Goal: Find specific page/section: Find specific page/section

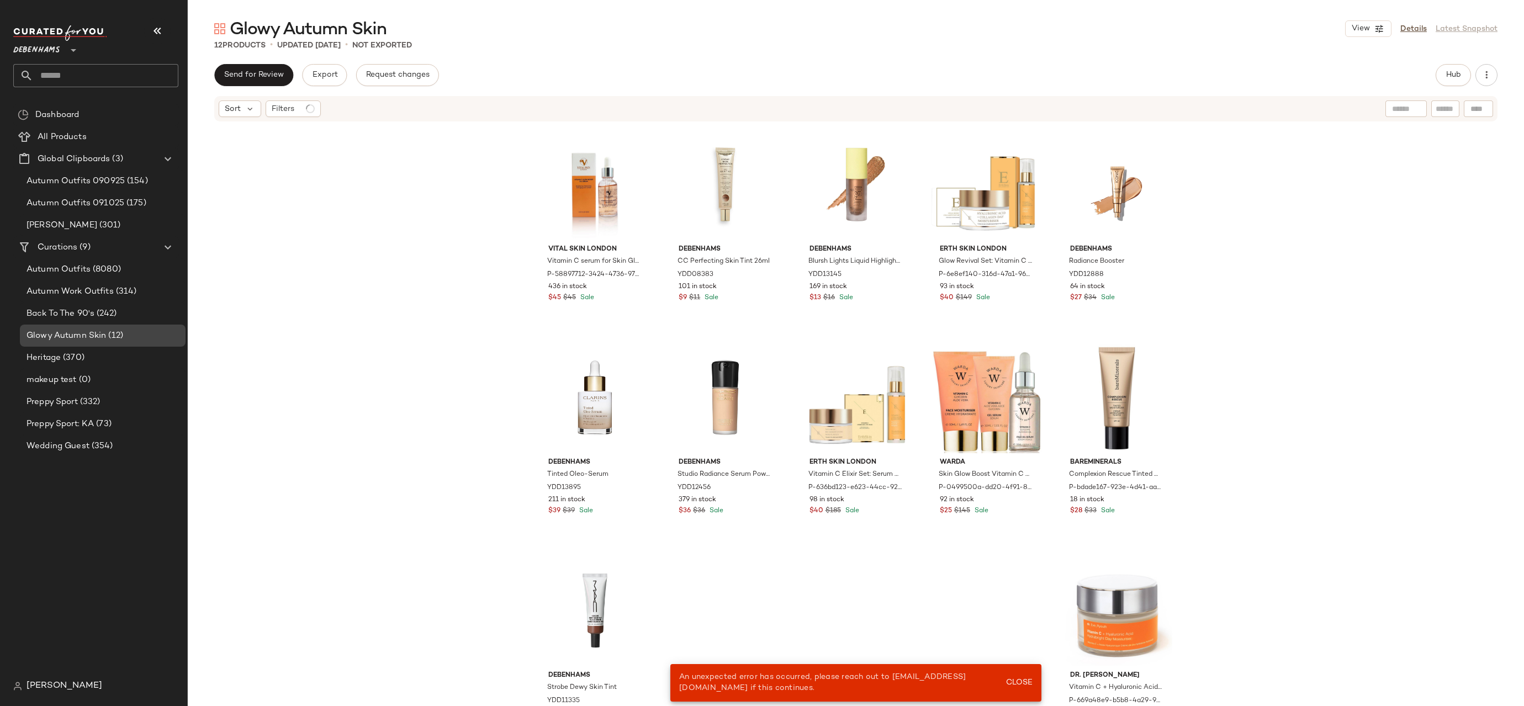
click at [130, 335] on div "Glowy Autumn Skin (12)" at bounding box center [102, 336] width 158 height 13
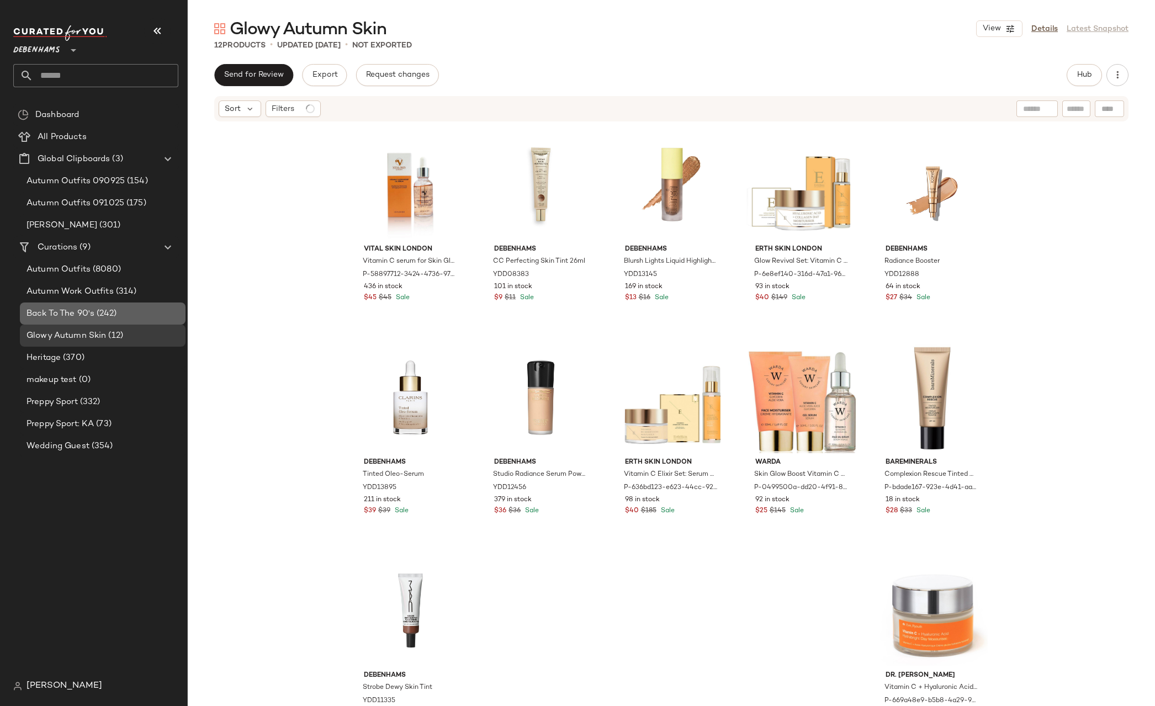
click at [95, 306] on div "Back To The 90's (242)" at bounding box center [103, 314] width 166 height 22
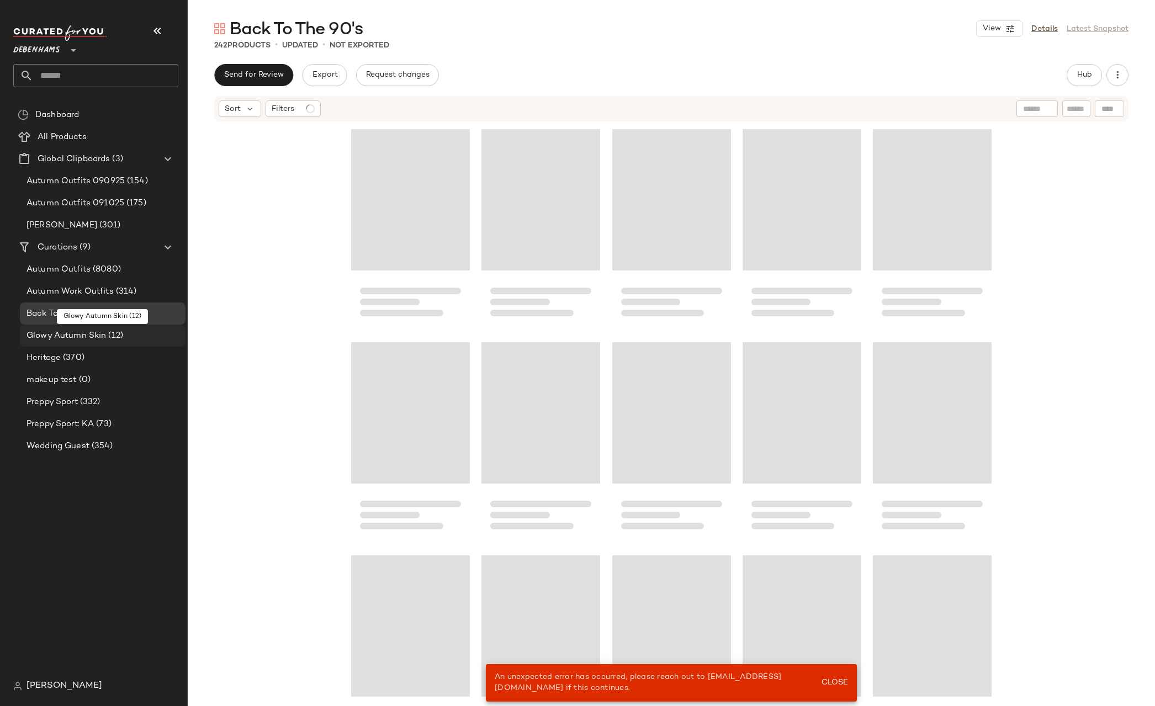
click at [93, 336] on span "Glowy Autumn Skin" at bounding box center [67, 336] width 80 height 13
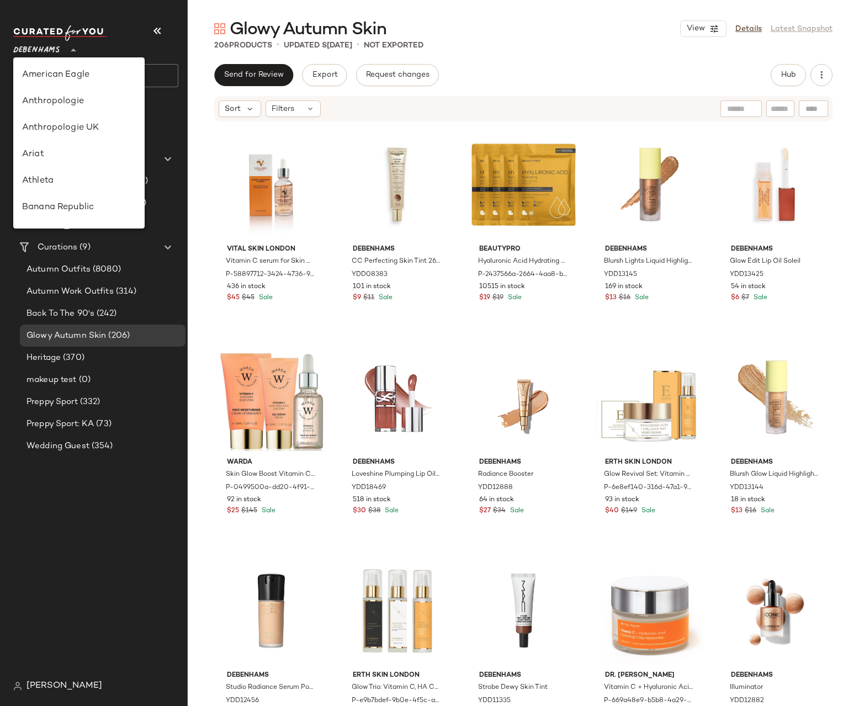
click at [62, 49] on div "Debenhams **" at bounding box center [38, 44] width 51 height 28
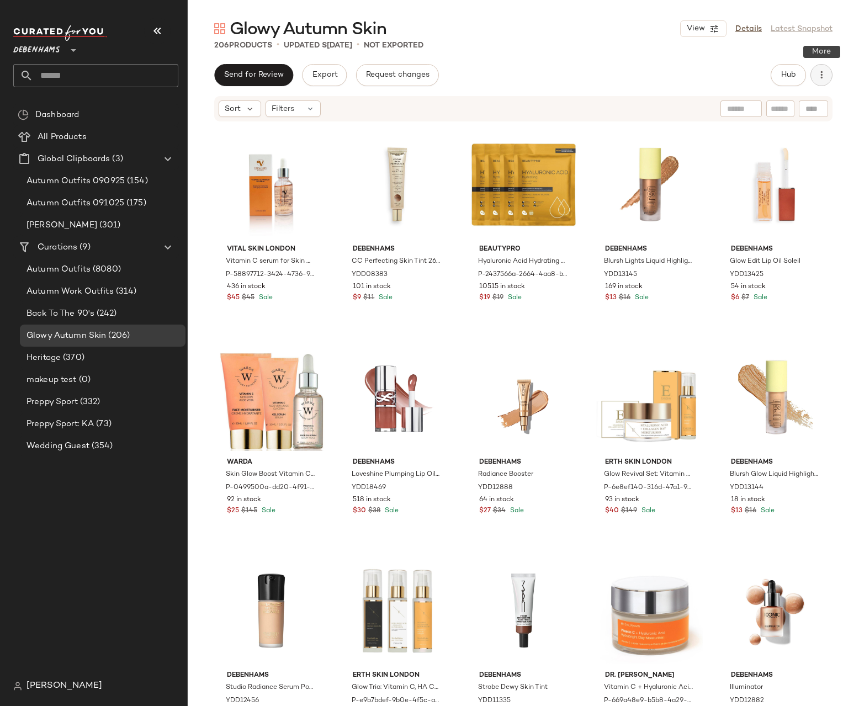
click at [813, 73] on button "button" at bounding box center [822, 75] width 22 height 22
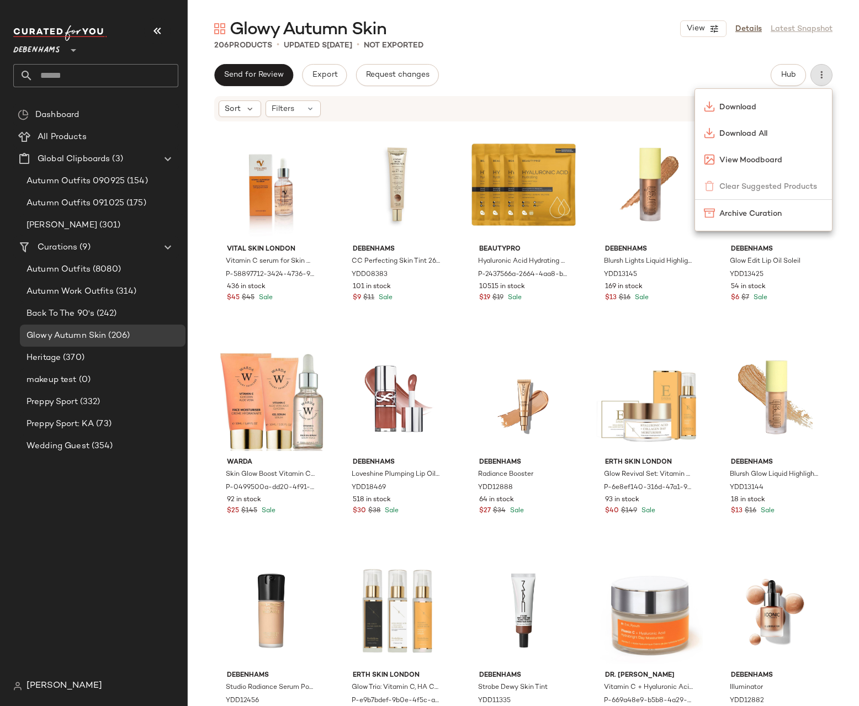
click at [712, 52] on div "Glowy Autumn Skin View Details Latest Snapshot 206 Products • updated Sep 15th …" at bounding box center [523, 362] width 671 height 689
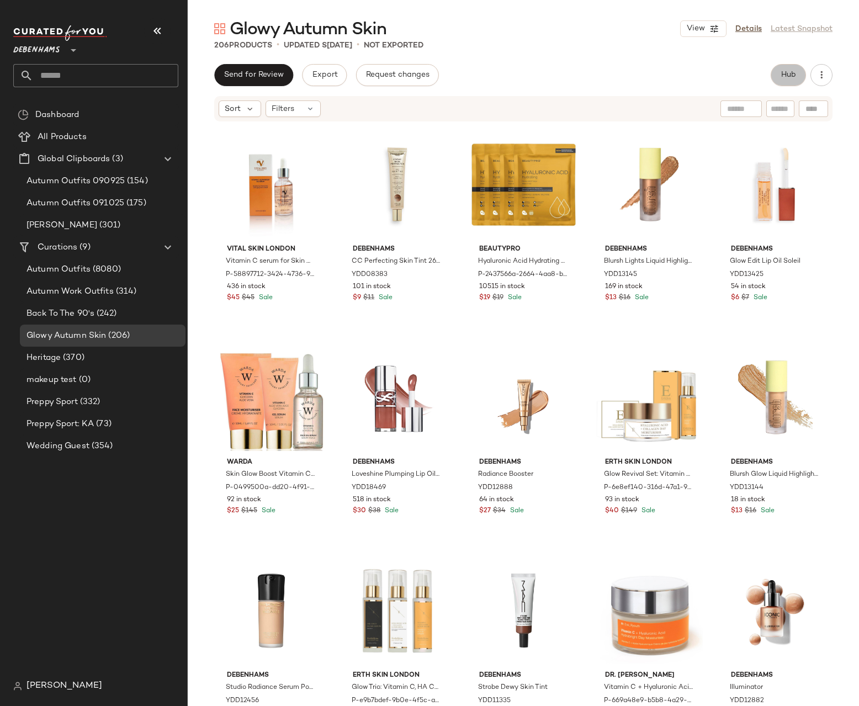
click at [796, 73] on span "Hub" at bounding box center [788, 75] width 15 height 9
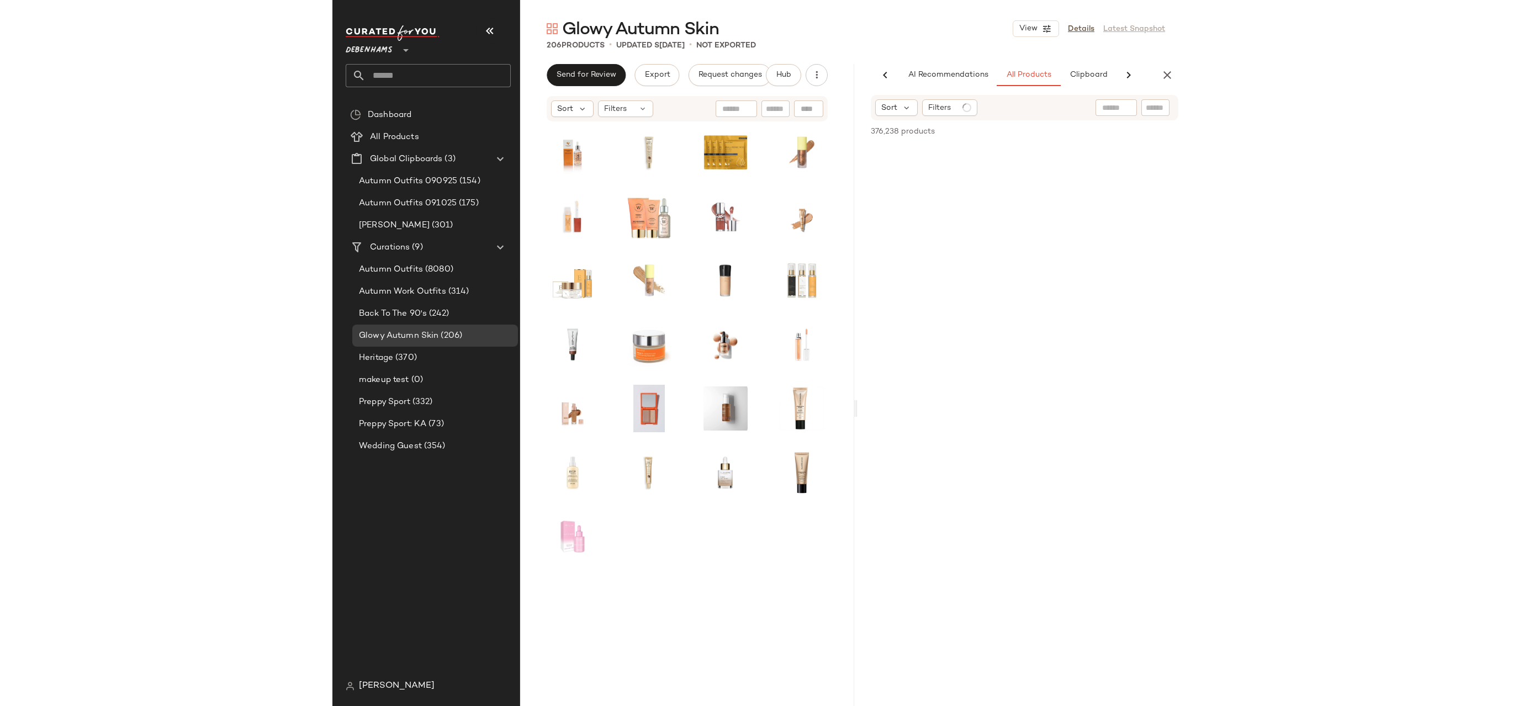
scroll to position [0, 66]
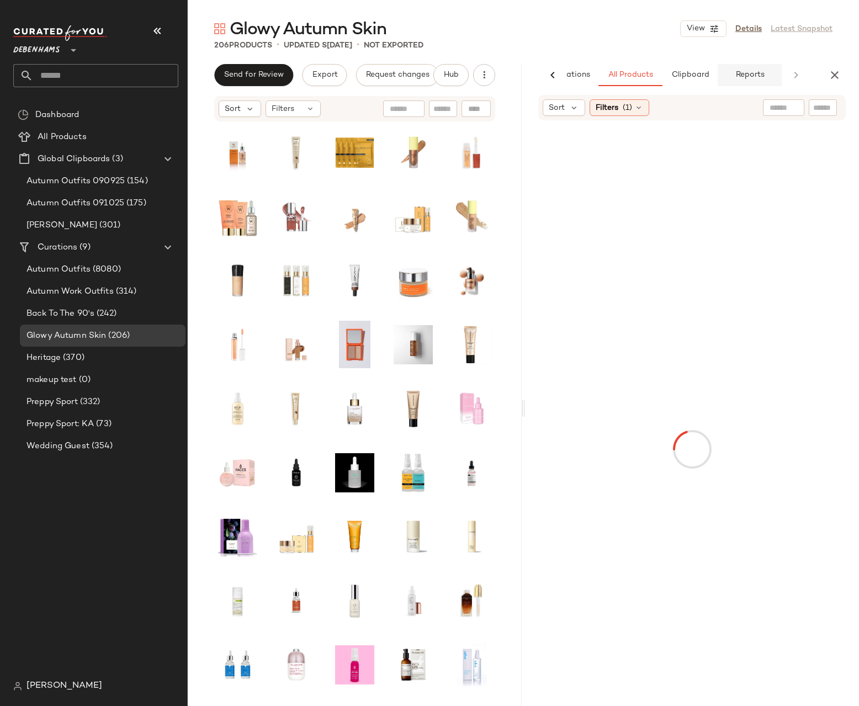
click at [750, 78] on span "Reports" at bounding box center [749, 75] width 29 height 9
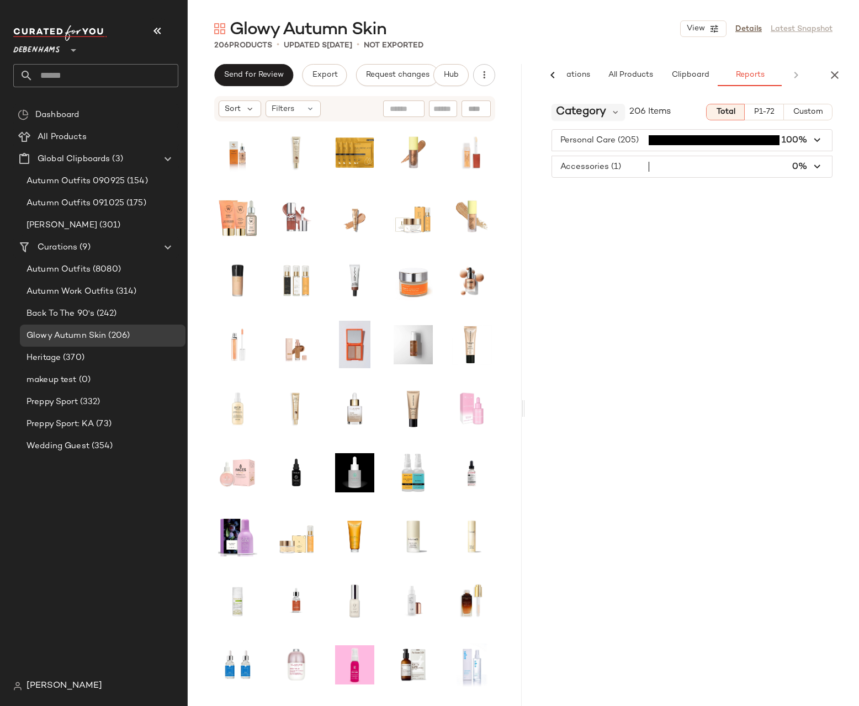
click at [596, 114] on span "Category" at bounding box center [581, 112] width 50 height 17
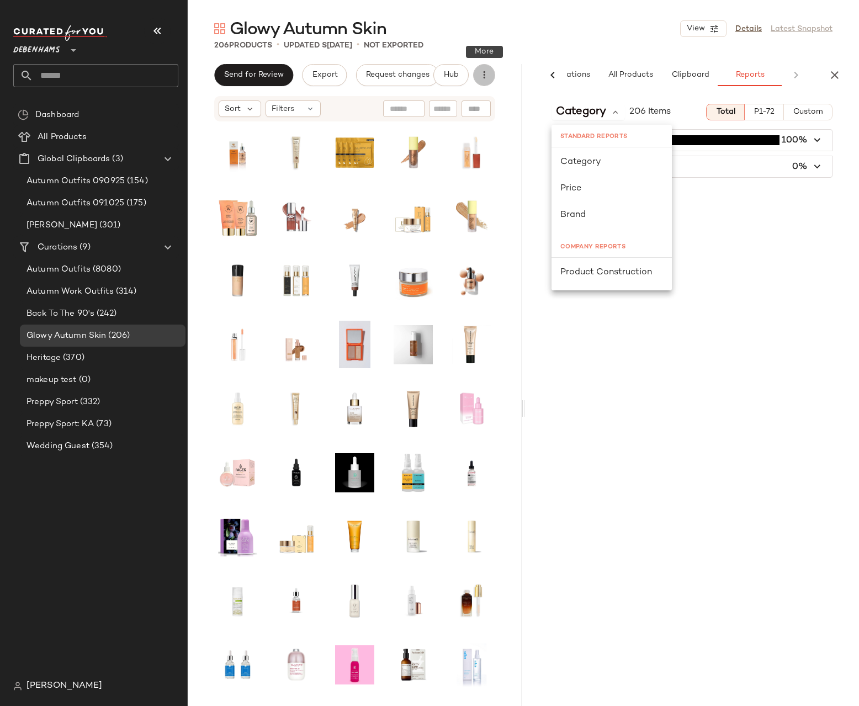
click at [485, 75] on icon "button" at bounding box center [484, 75] width 11 height 11
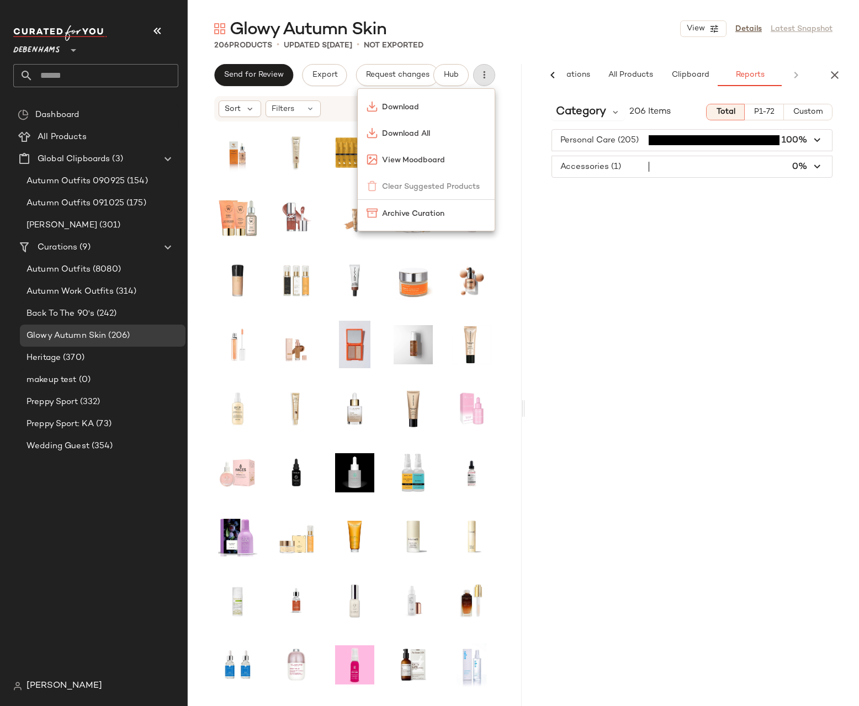
click at [474, 39] on div "Glowy Autumn Skin View Details Latest Snapshot" at bounding box center [523, 29] width 671 height 22
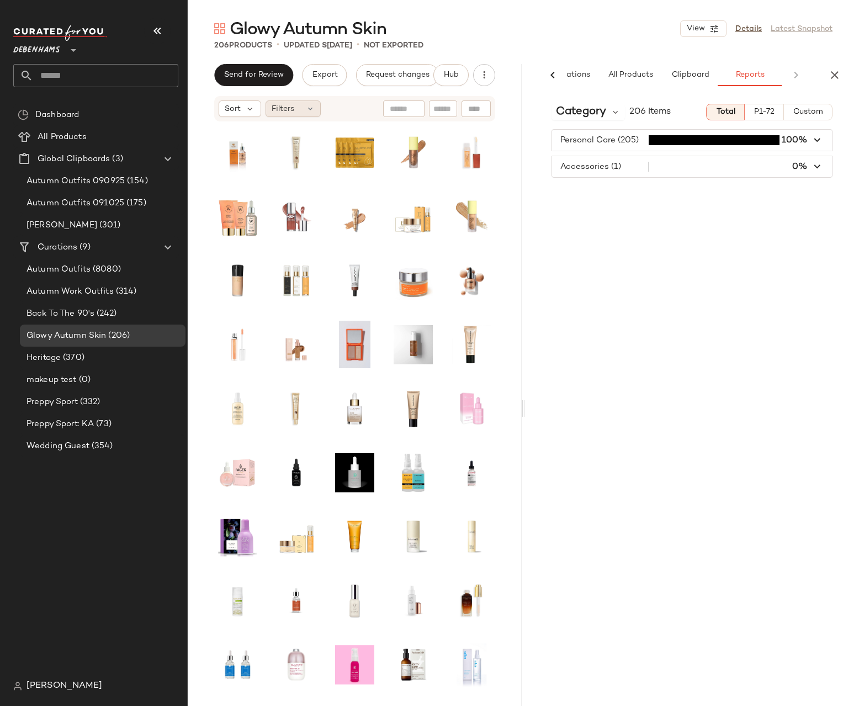
click at [293, 111] on span "Filters" at bounding box center [283, 109] width 23 height 12
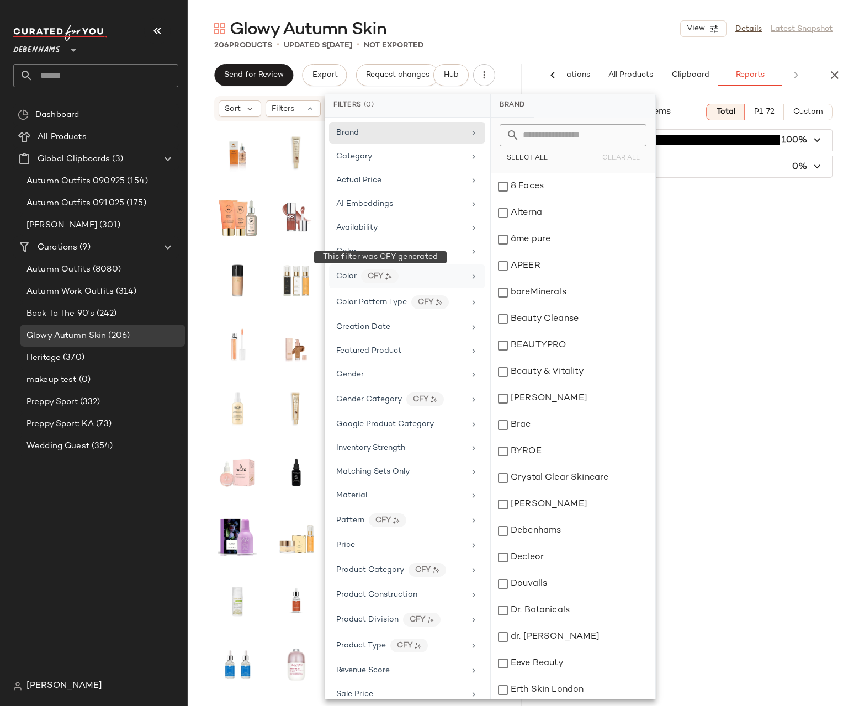
click at [378, 268] on div "Color CFY" at bounding box center [407, 277] width 156 height 24
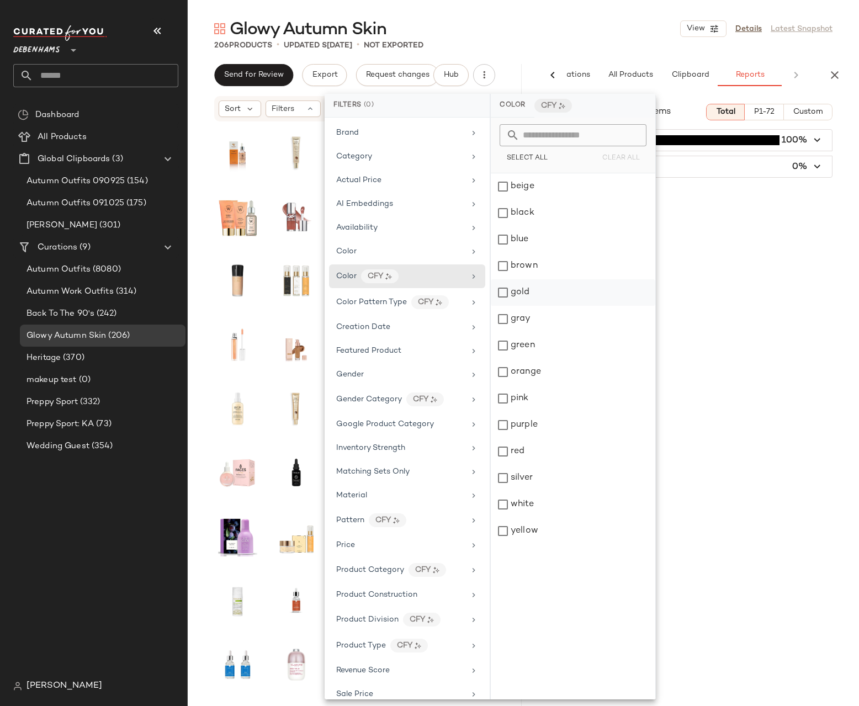
click at [523, 295] on div "gold" at bounding box center [573, 292] width 165 height 27
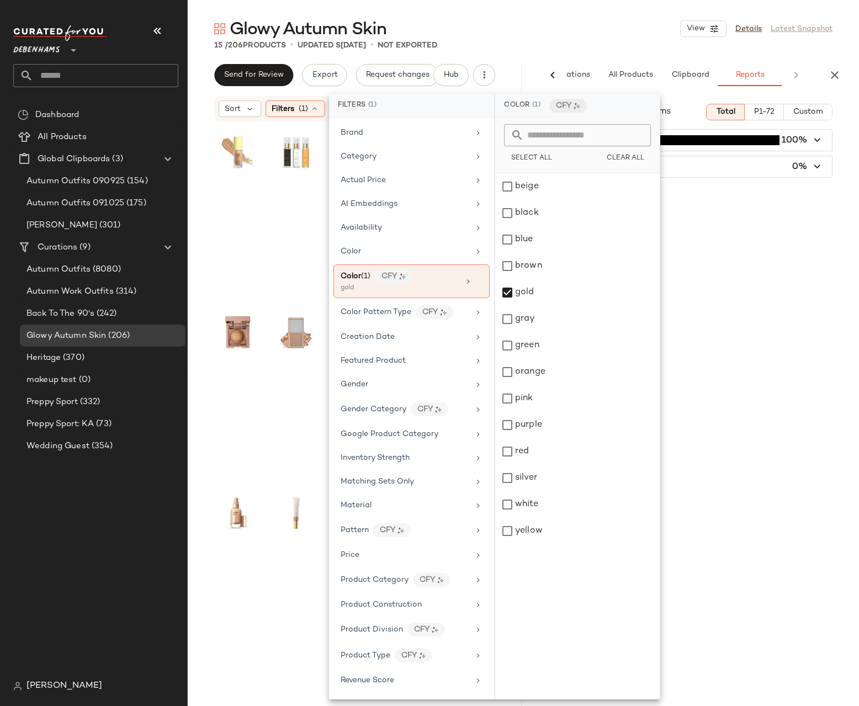
click at [791, 344] on div "Category 206 Items Total P1-72 Custom Personal Care (205) 100% Accessories (1) …" at bounding box center [692, 400] width 334 height 611
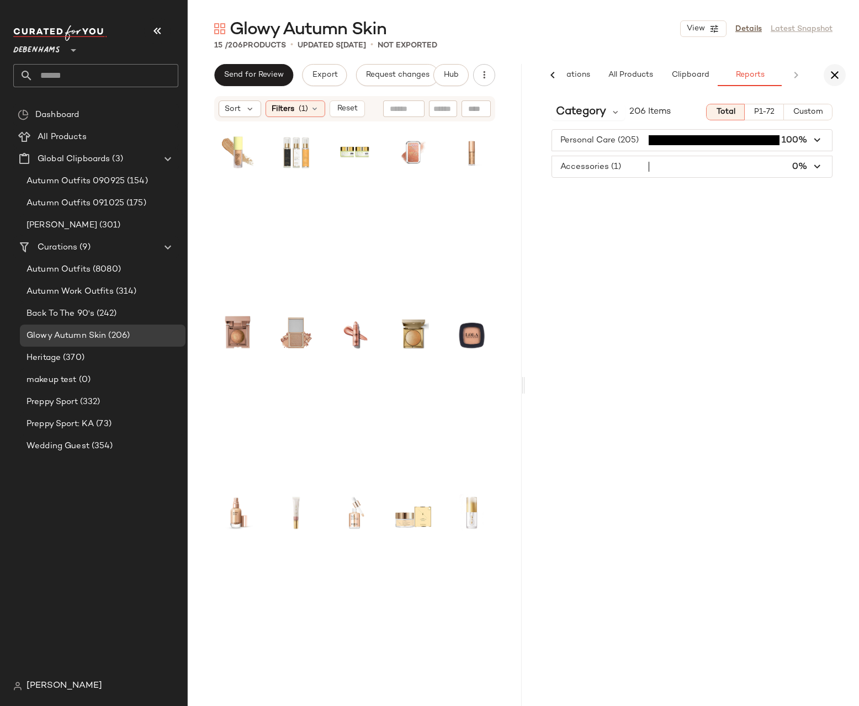
click at [832, 73] on icon "button" at bounding box center [834, 74] width 13 height 13
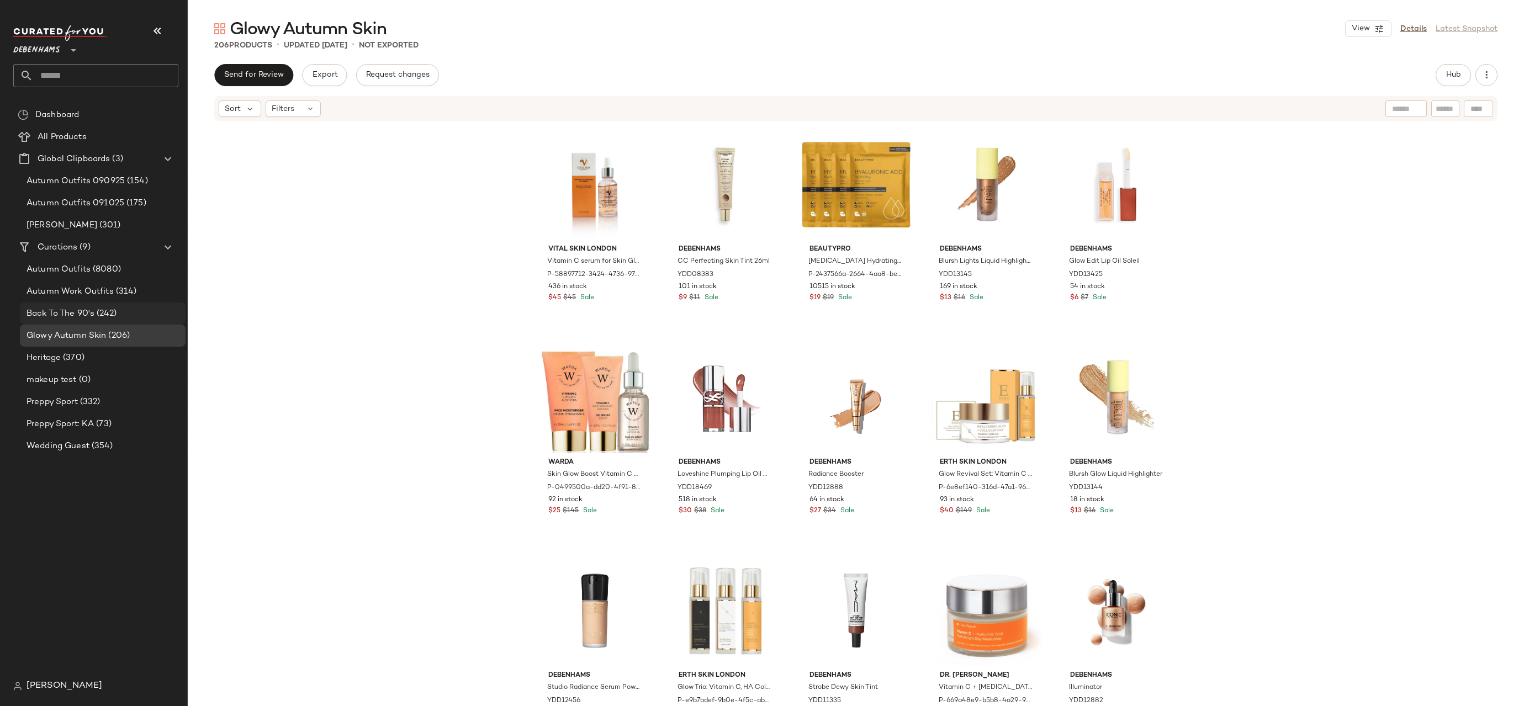
click at [114, 313] on span "(242)" at bounding box center [105, 314] width 22 height 13
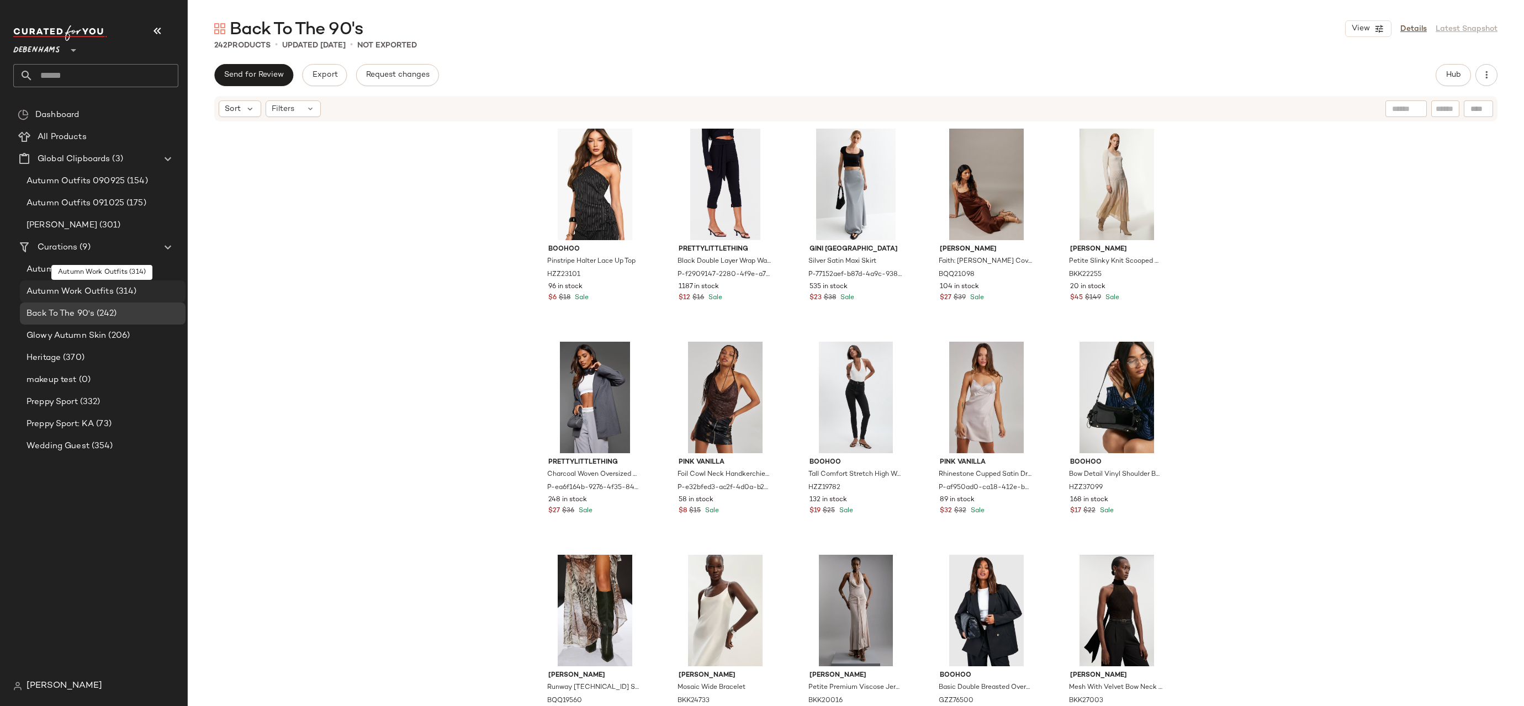
click at [115, 288] on span "(314)" at bounding box center [125, 291] width 23 height 13
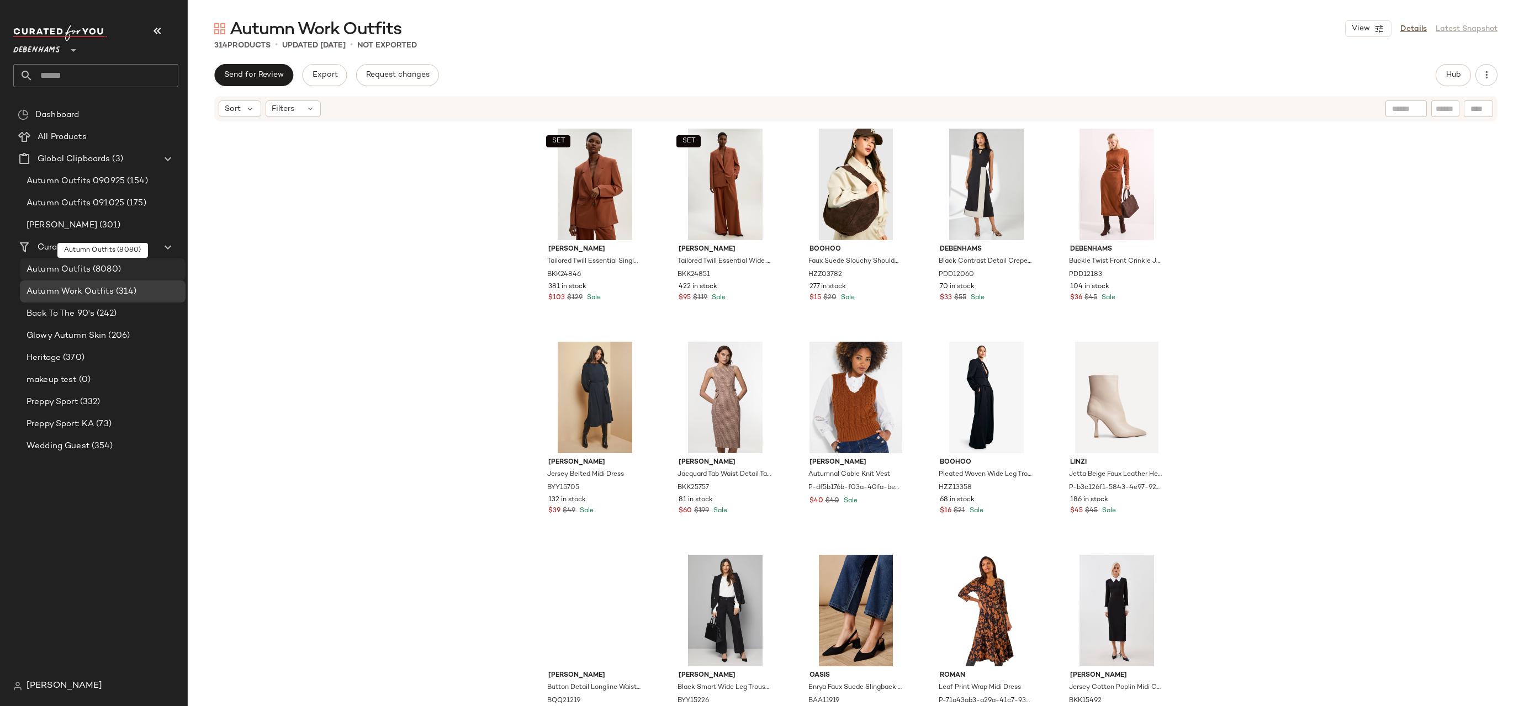
click at [102, 271] on span "(8080)" at bounding box center [106, 269] width 30 height 13
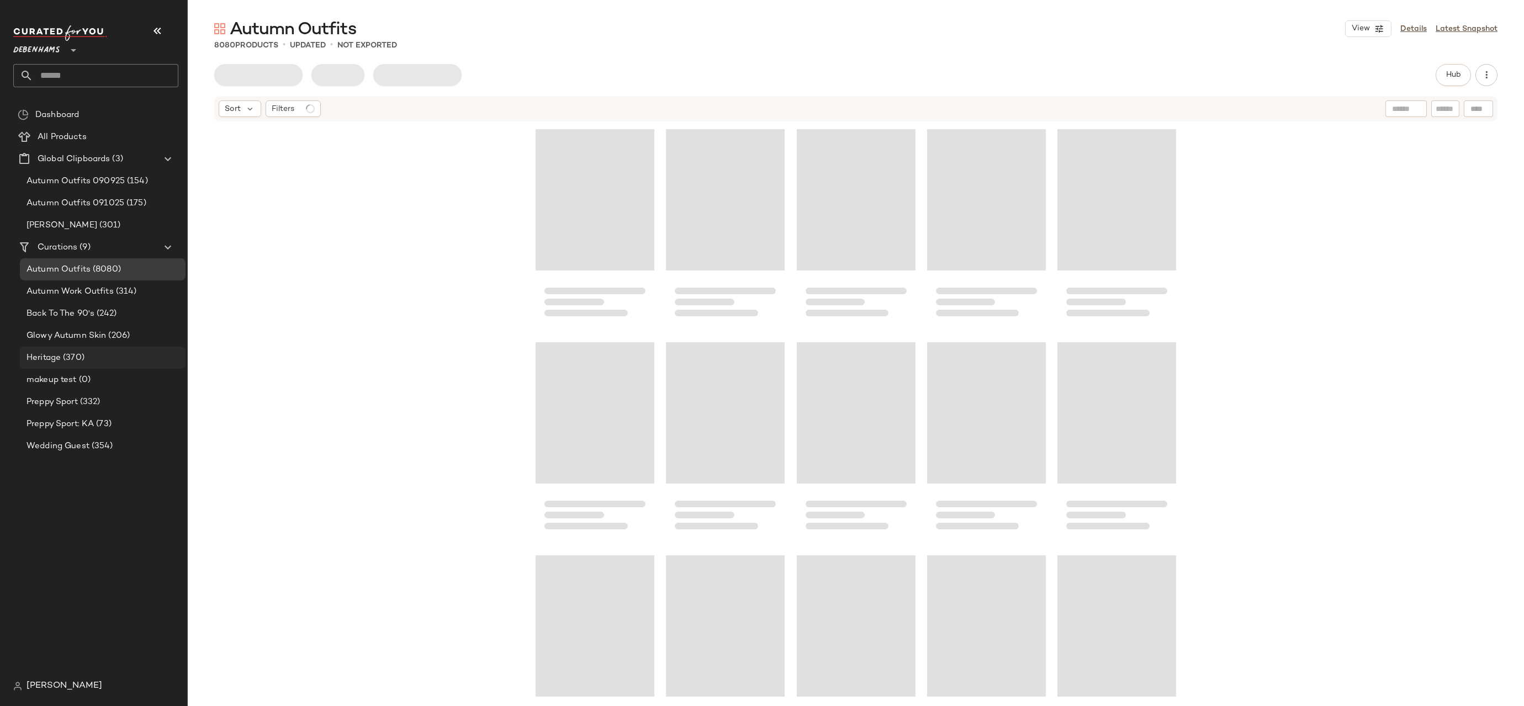
click at [83, 359] on span "(370)" at bounding box center [73, 358] width 24 height 13
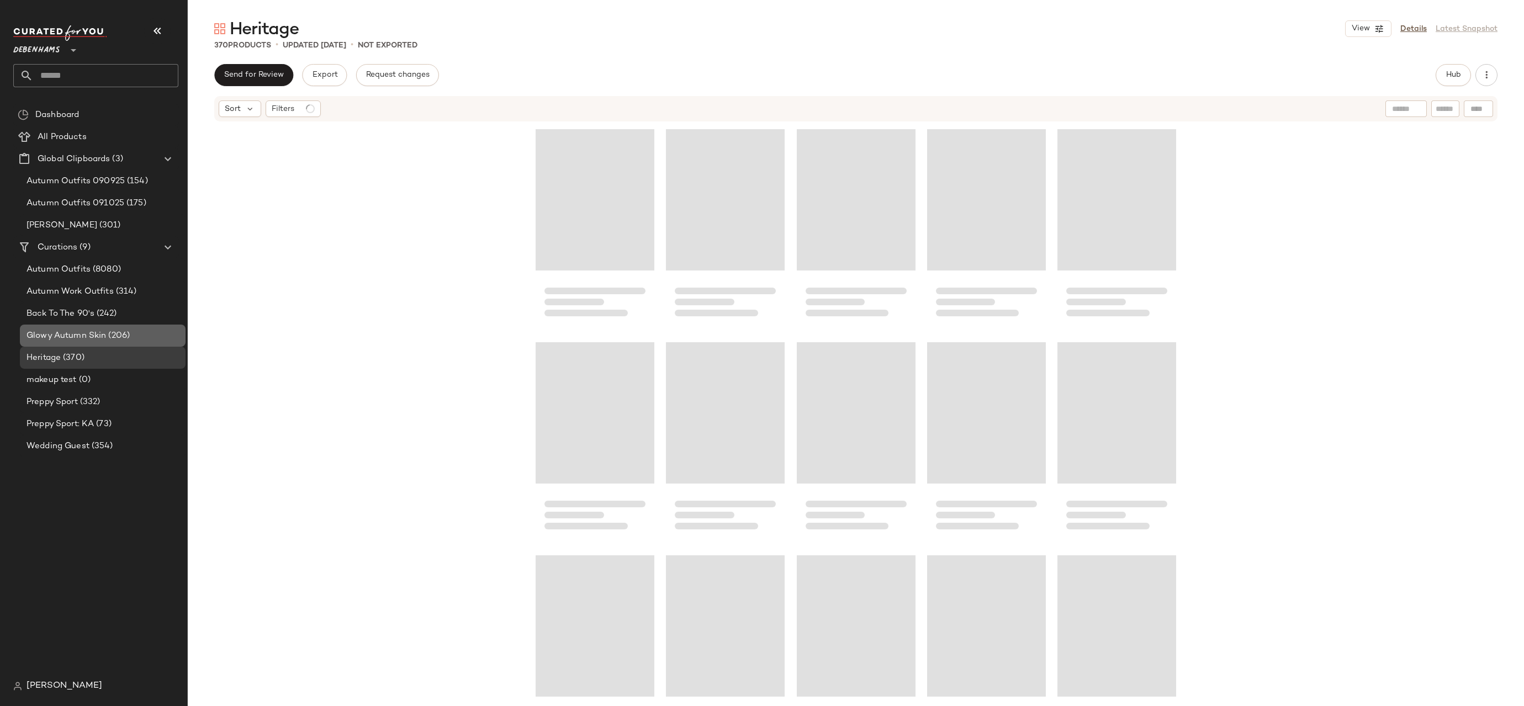
click at [89, 331] on span "Glowy Autumn Skin" at bounding box center [67, 336] width 80 height 13
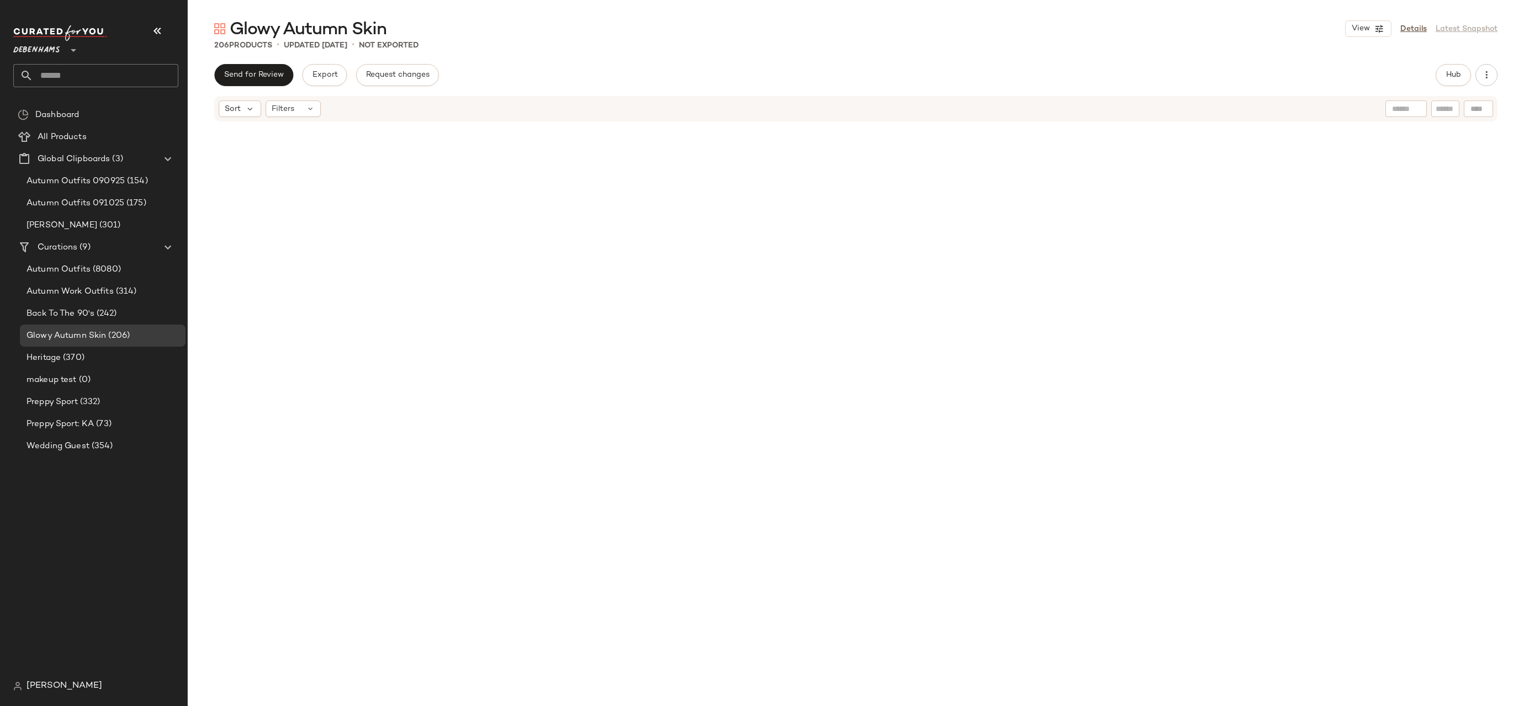
scroll to position [332, 0]
